Goal: Task Accomplishment & Management: Complete application form

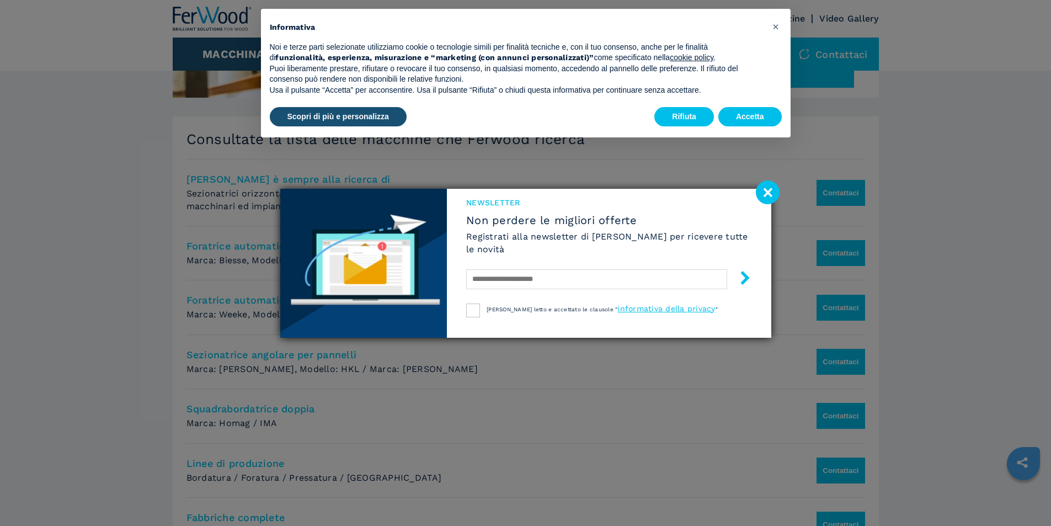
scroll to position [441, 0]
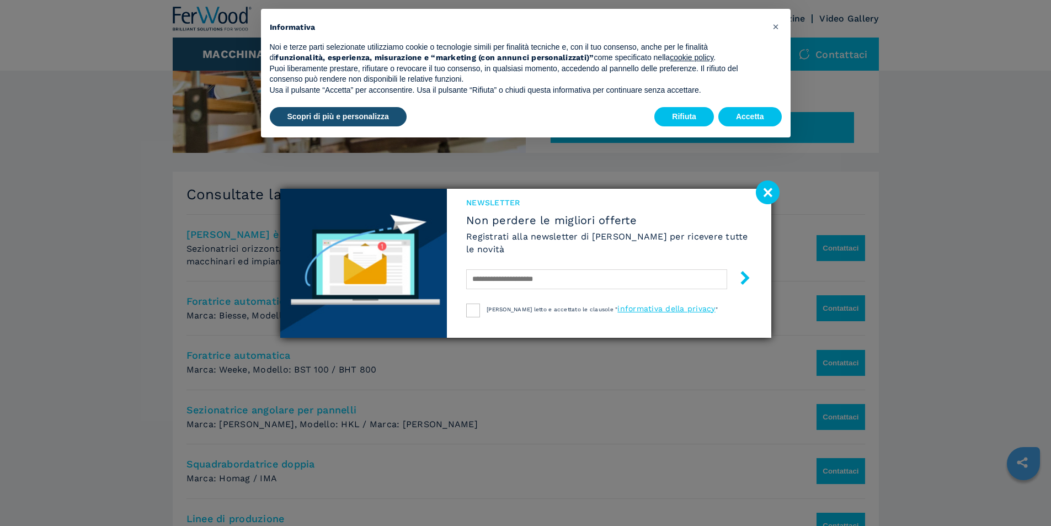
click at [767, 190] on image at bounding box center [768, 192] width 24 height 24
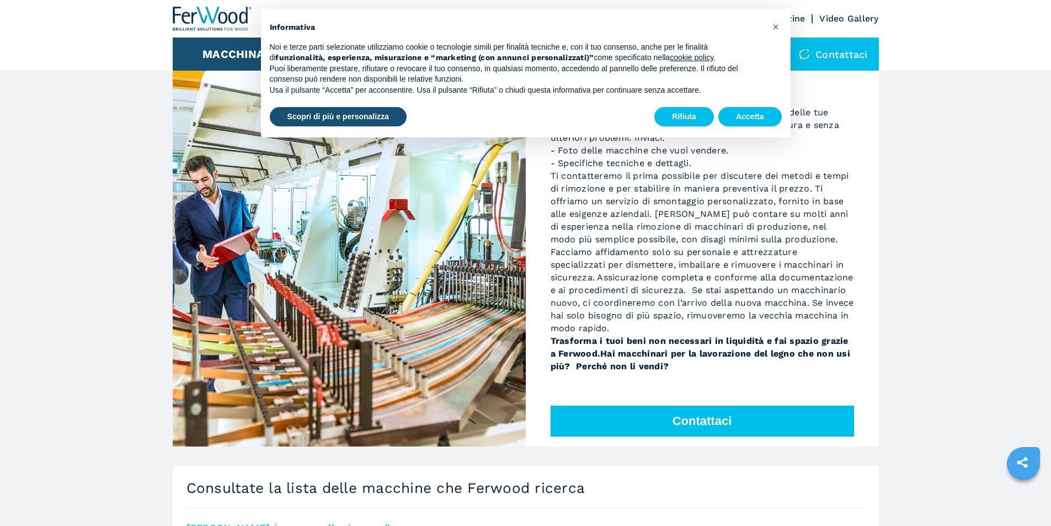
scroll to position [0, 0]
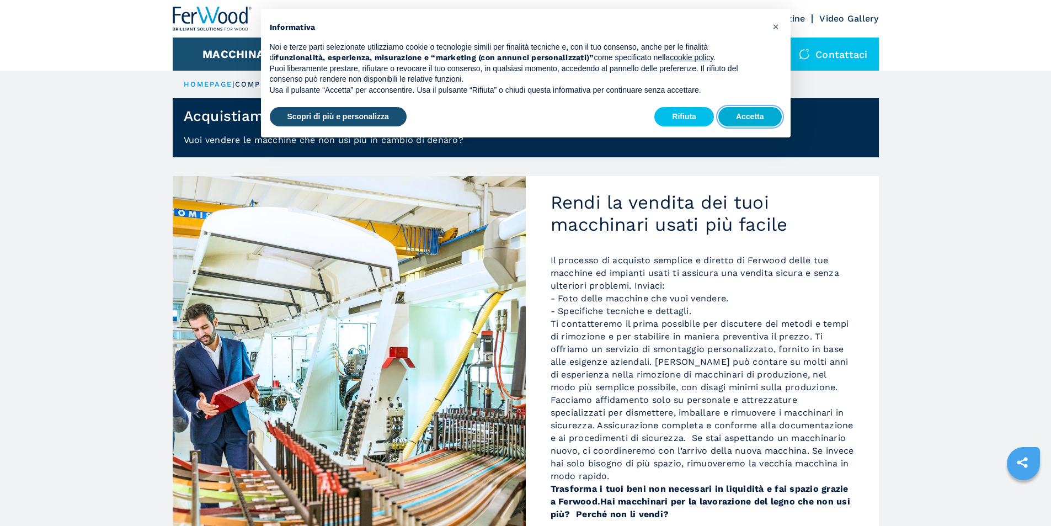
click at [749, 115] on button "Accetta" at bounding box center [749, 117] width 63 height 20
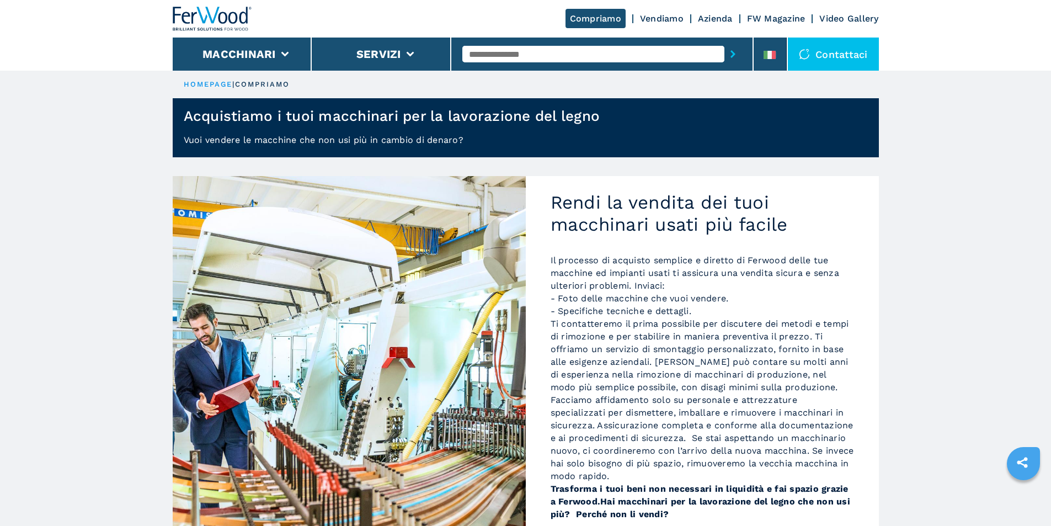
scroll to position [110, 0]
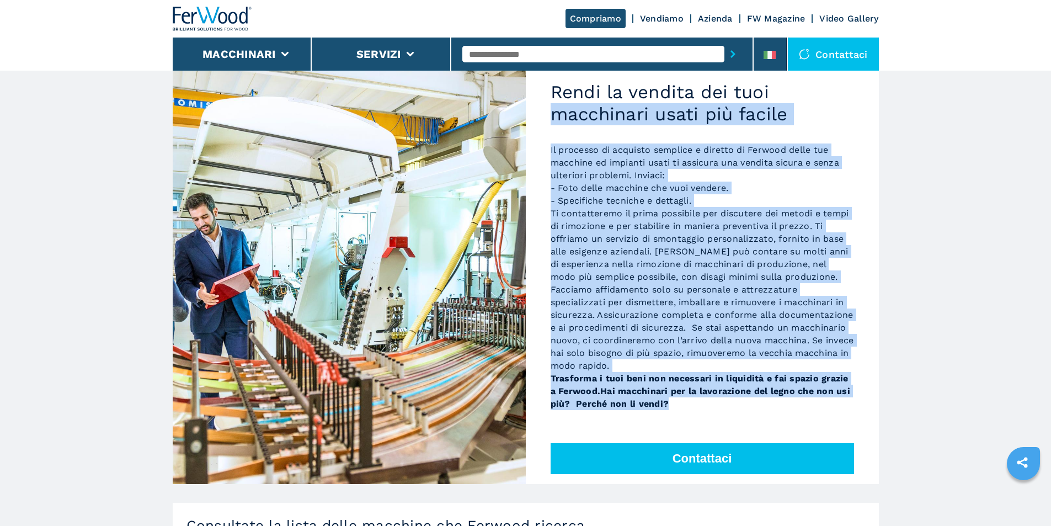
drag, startPoint x: 671, startPoint y: 407, endPoint x: 543, endPoint y: 101, distance: 331.8
click at [542, 106] on div "Rendi la vendita dei tuoi macchinari usati più facile Il processo di acquisto s…" at bounding box center [702, 275] width 353 height 418
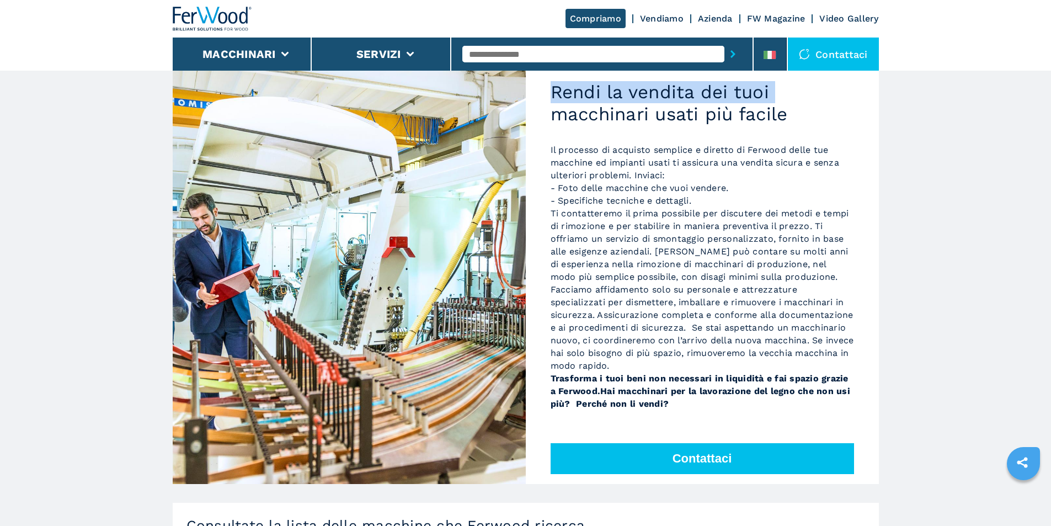
click at [542, 104] on div "Rendi la vendita dei tuoi macchinari usati più facile Il processo di acquisto s…" at bounding box center [702, 275] width 353 height 418
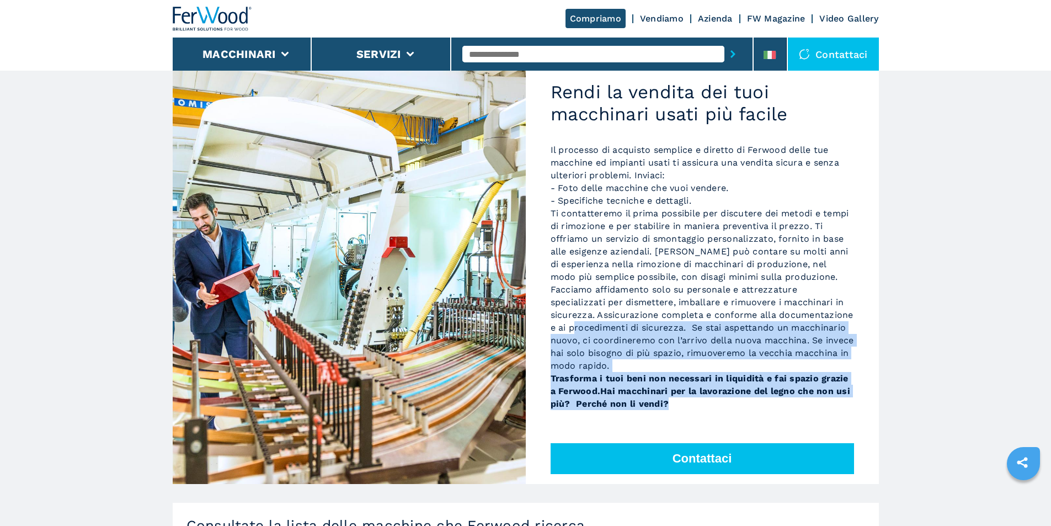
copy p "menti di sicurezza. Se stai aspettando un macchinario nuovo, ci coordineremo co…"
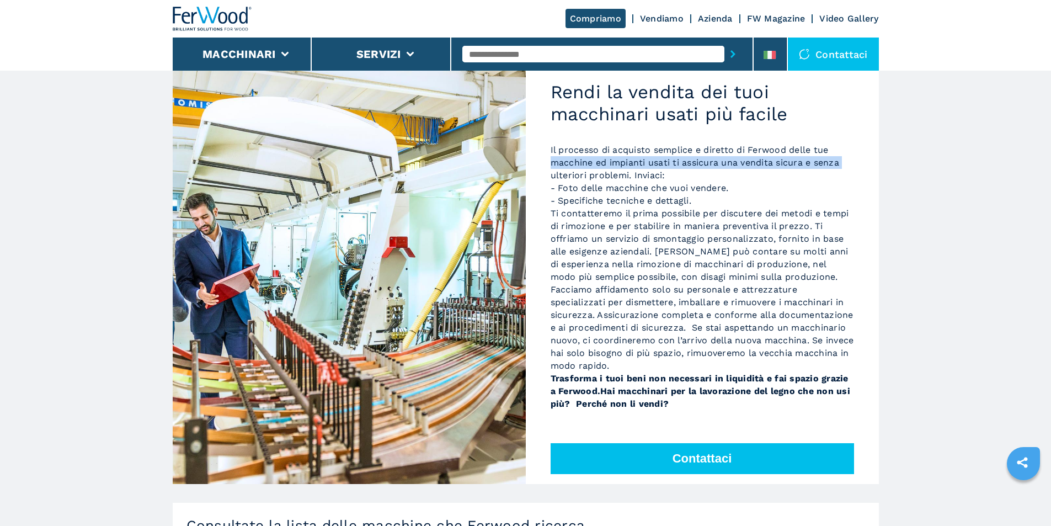
drag, startPoint x: 548, startPoint y: 176, endPoint x: 545, endPoint y: 158, distance: 18.0
drag, startPoint x: 545, startPoint y: 158, endPoint x: 679, endPoint y: 452, distance: 323.1
click at [679, 452] on button "Contattaci" at bounding box center [701, 458] width 303 height 31
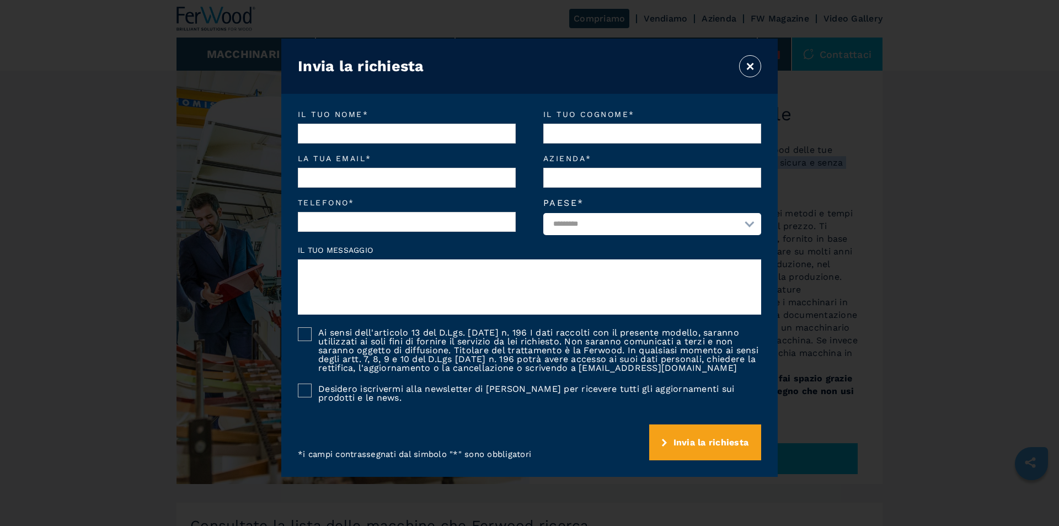
drag, startPoint x: 679, startPoint y: 452, endPoint x: 676, endPoint y: 440, distance: 12.6
click at [676, 442] on span "Invia la richiesta" at bounding box center [711, 442] width 76 height 10
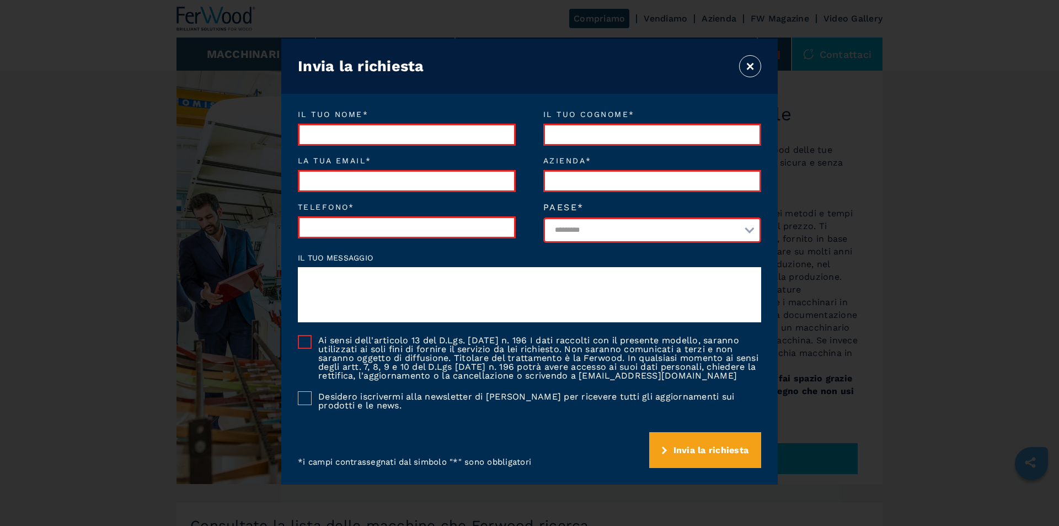
click at [755, 70] on button "×" at bounding box center [750, 66] width 22 height 22
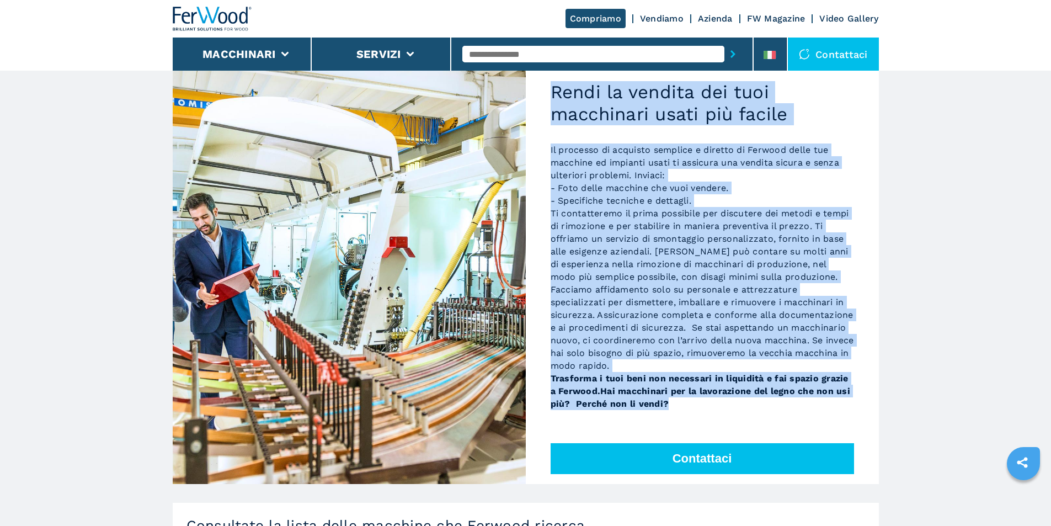
drag, startPoint x: 671, startPoint y: 415, endPoint x: 555, endPoint y: 96, distance: 339.2
click at [555, 96] on div "Rendi la vendita dei tuoi macchinari usati più facile Il processo di acquisto s…" at bounding box center [702, 275] width 353 height 418
copy div "Lorem ip dolorsi ame cons adipiscing elits doe tempor In utlabore et dolorema a…"
